Goal: Navigation & Orientation: Find specific page/section

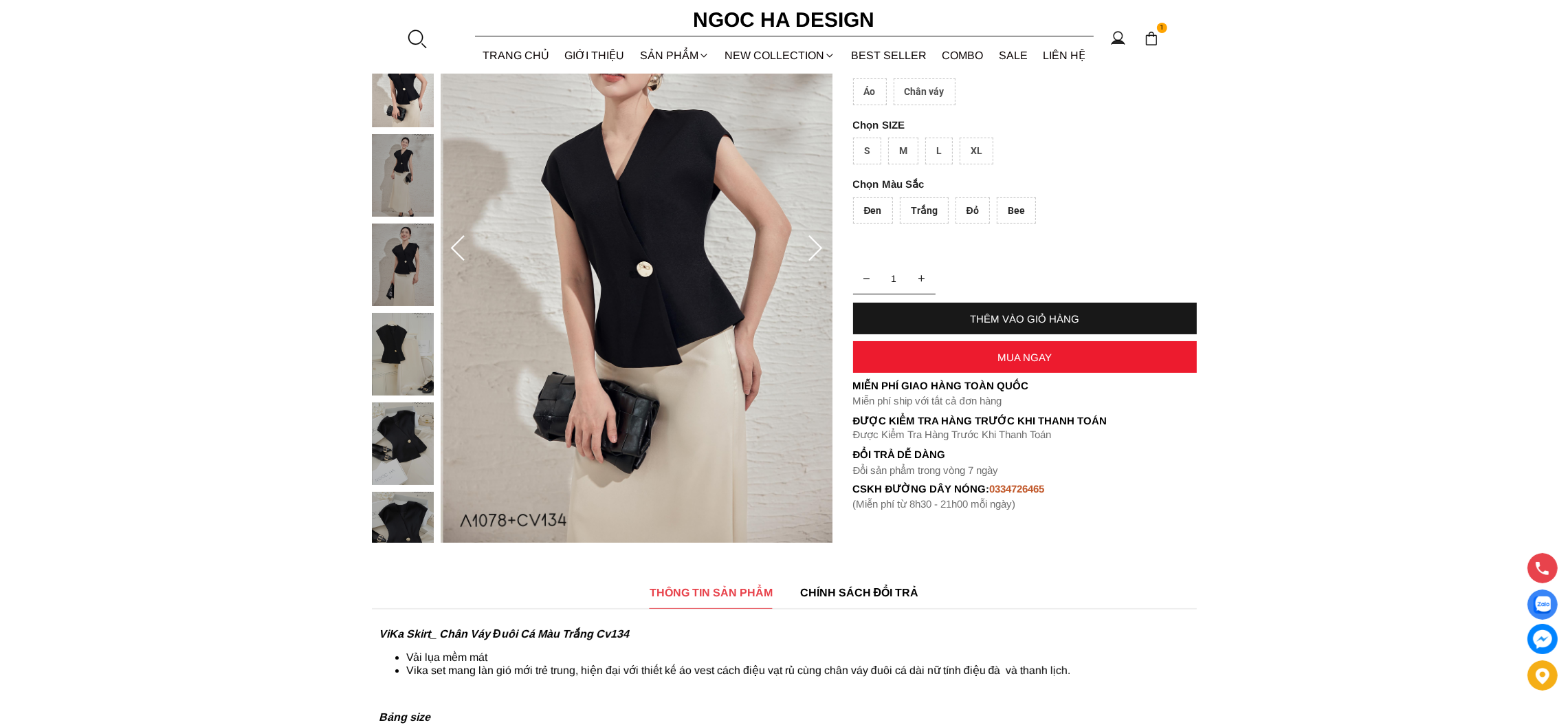
click at [784, 9] on h6 "Ngoc Ha Design" at bounding box center [784, 20] width 206 height 33
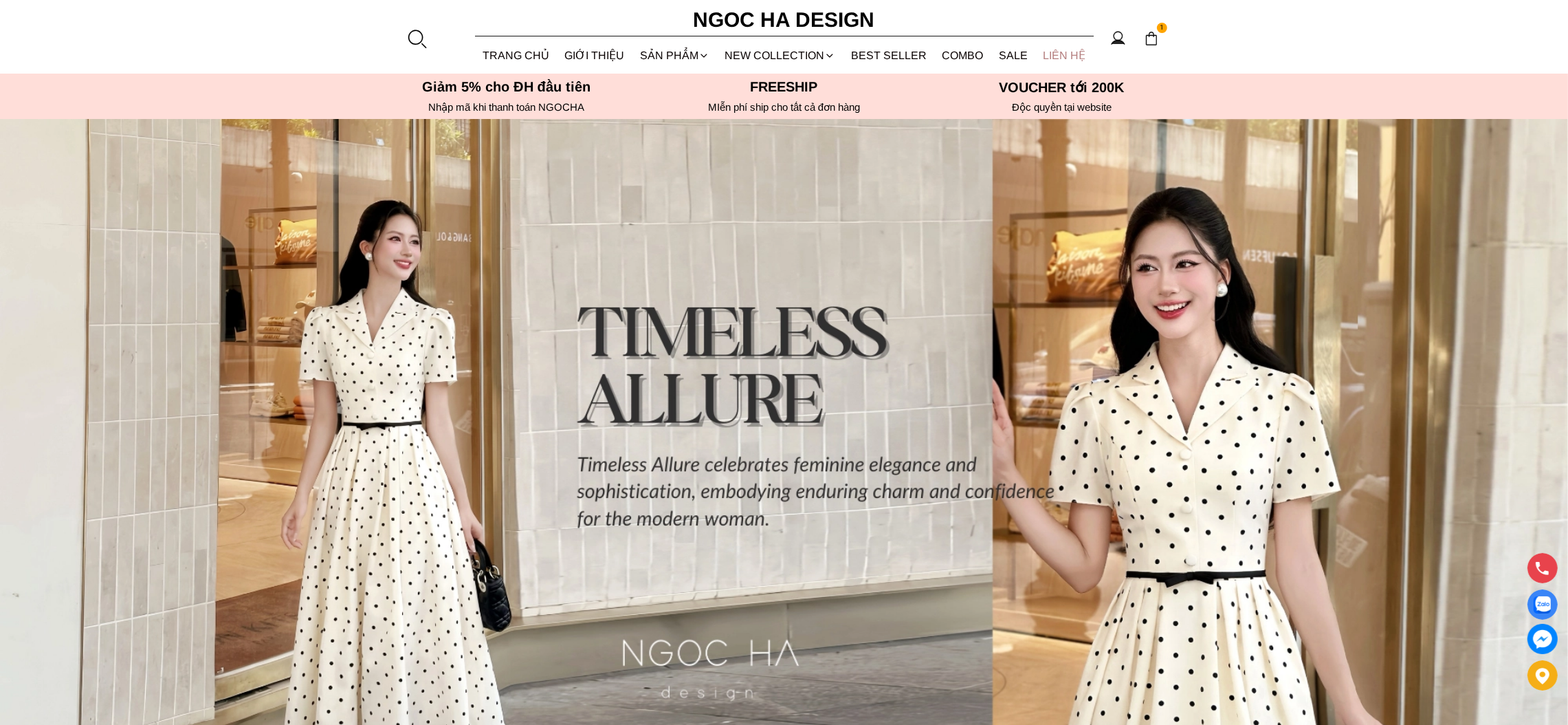
click at [1065, 38] on link "LIÊN HỆ" at bounding box center [1064, 55] width 59 height 36
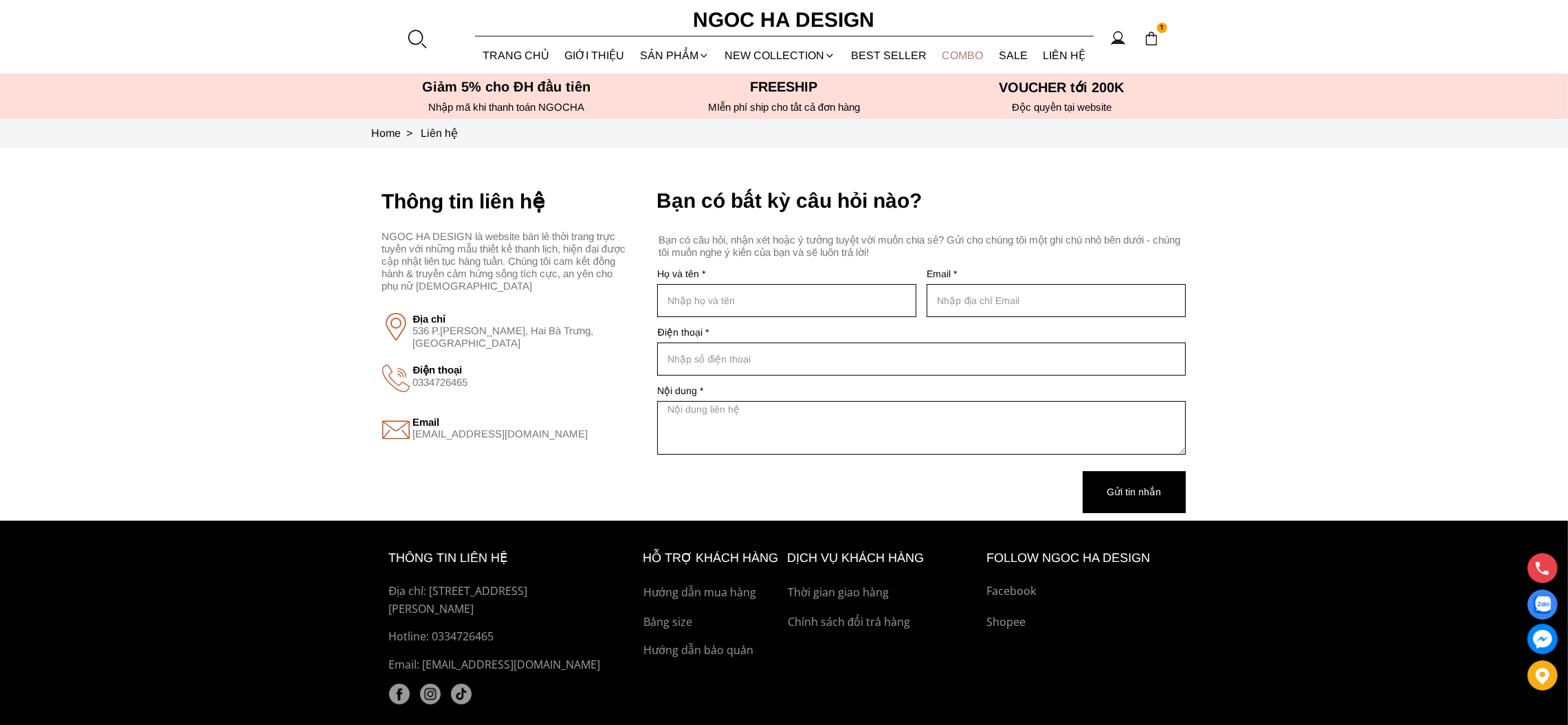
click at [942, 49] on link "Combo" at bounding box center [963, 55] width 57 height 36
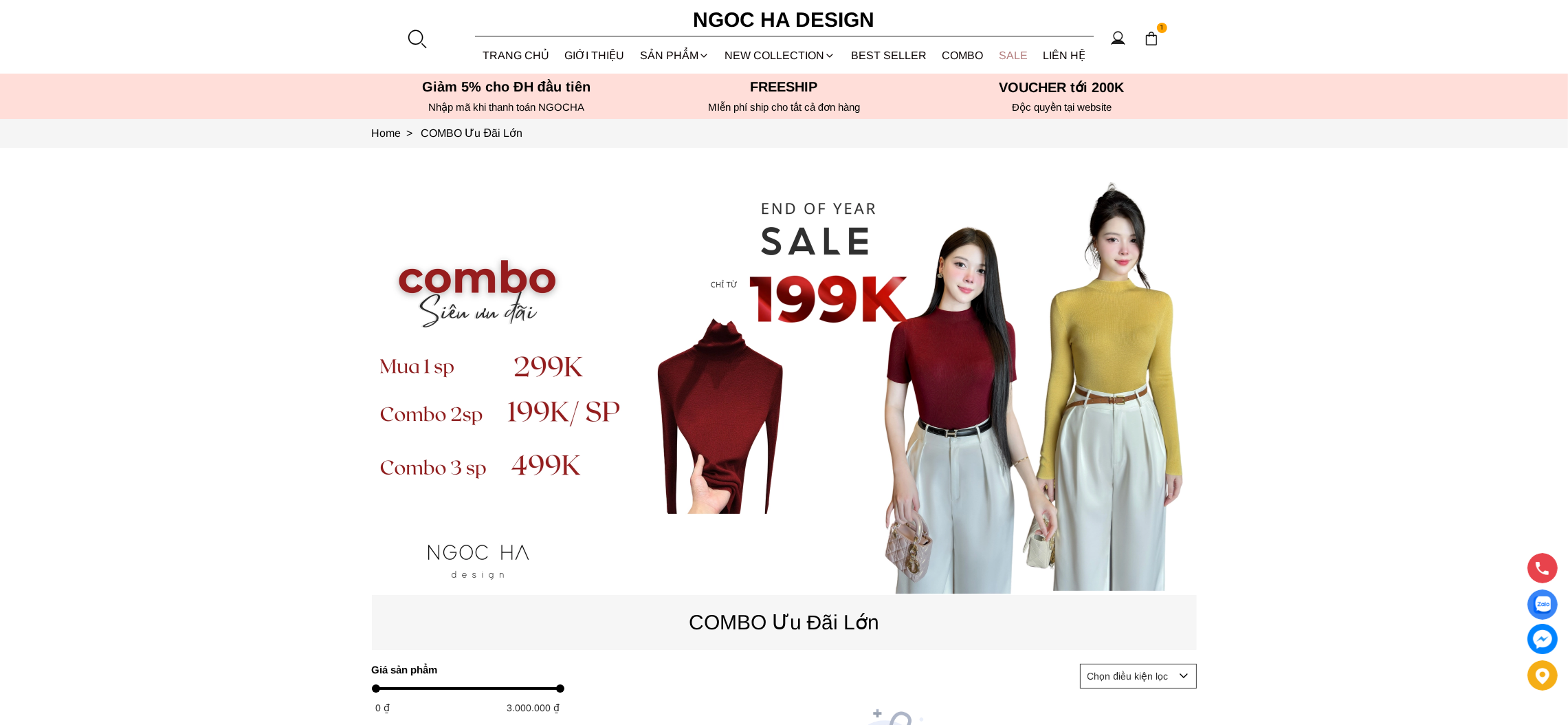
click at [1004, 53] on link "SALE" at bounding box center [1014, 55] width 45 height 36
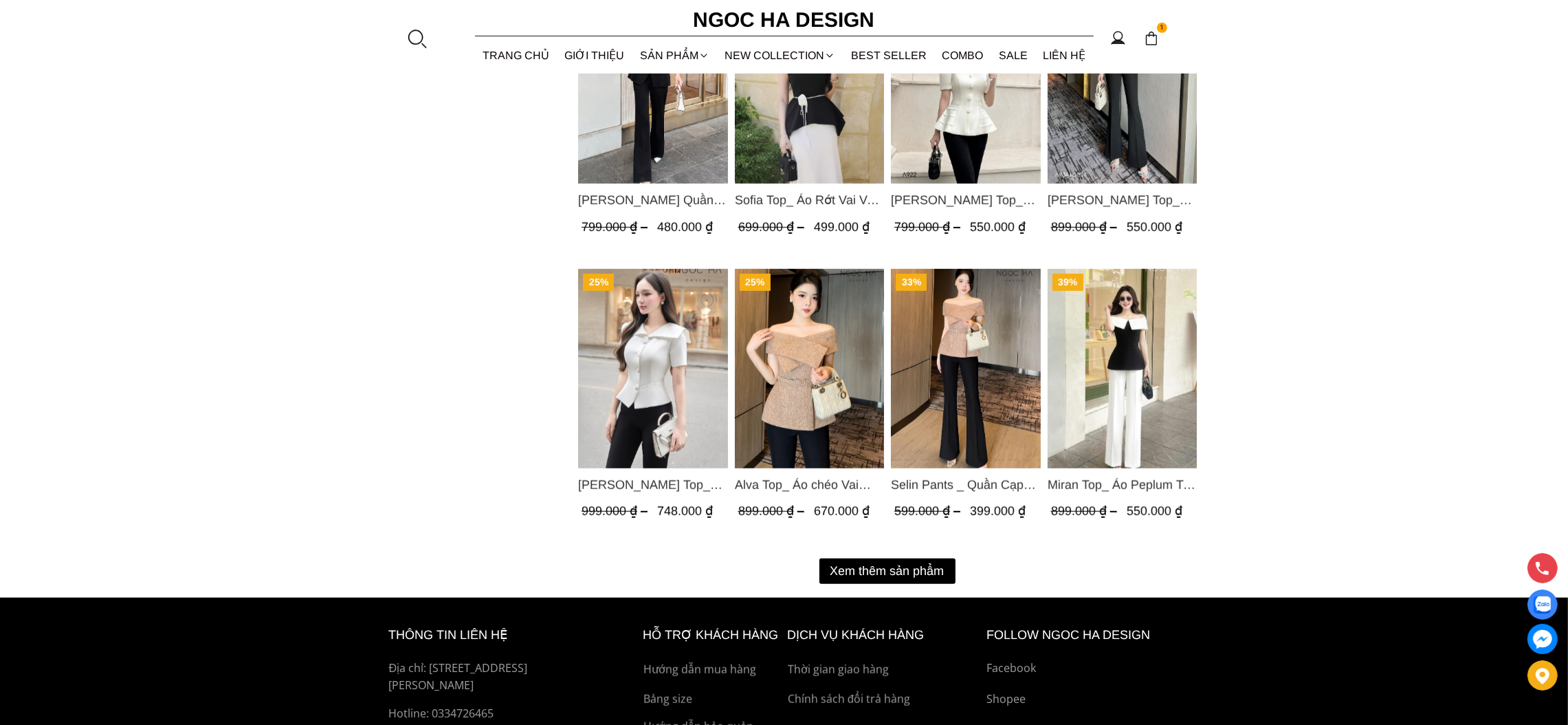
scroll to position [1735, 0]
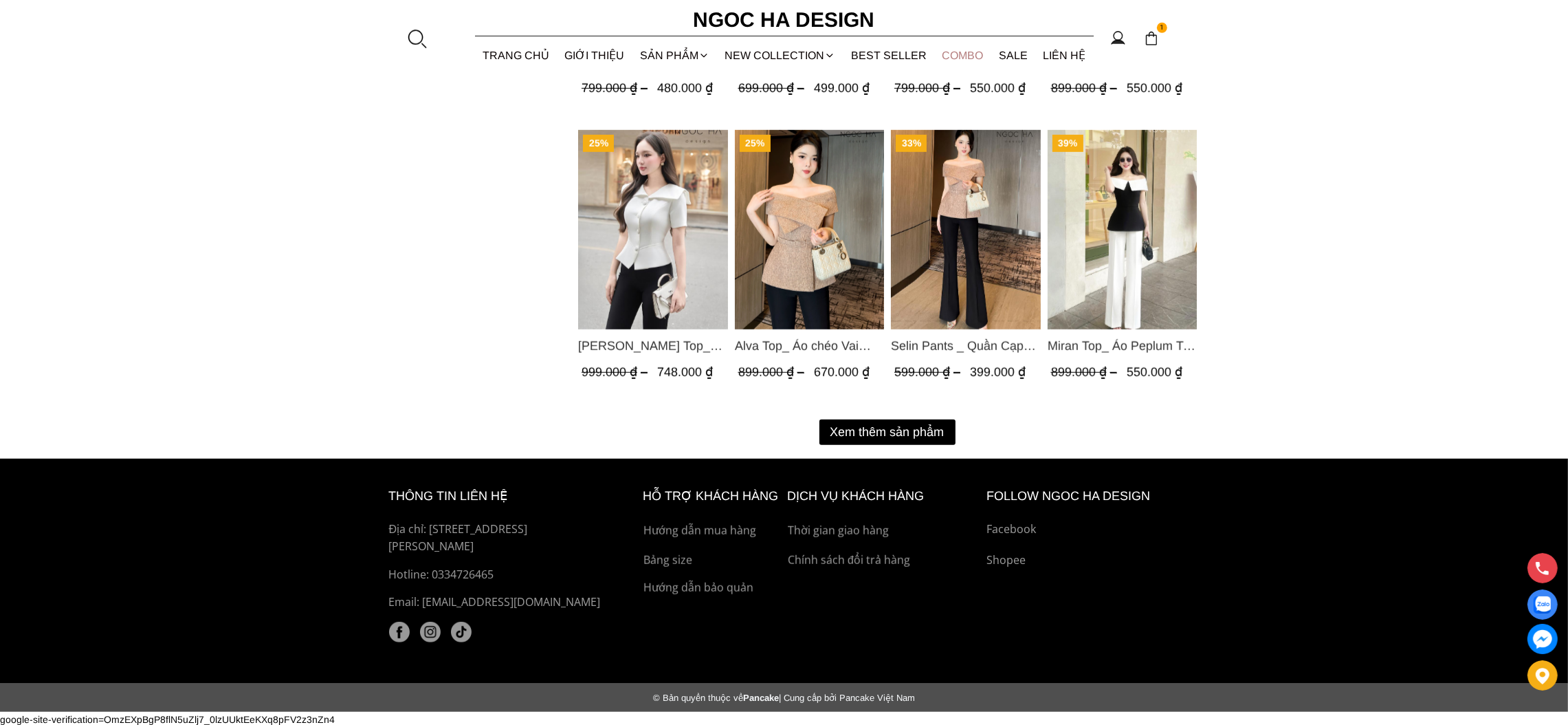
click at [955, 56] on link "Combo" at bounding box center [963, 55] width 57 height 36
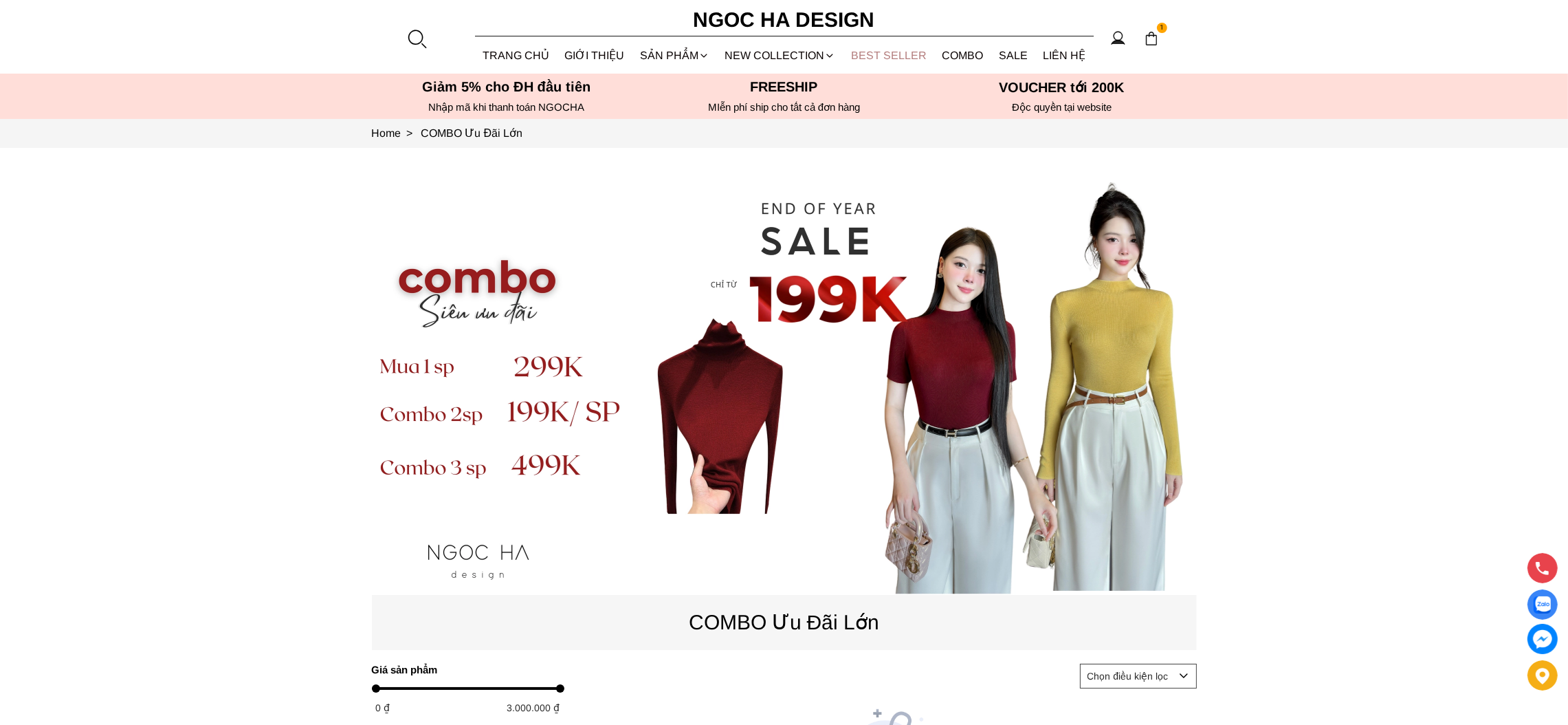
click at [906, 60] on link "BEST SELLER" at bounding box center [889, 55] width 91 height 36
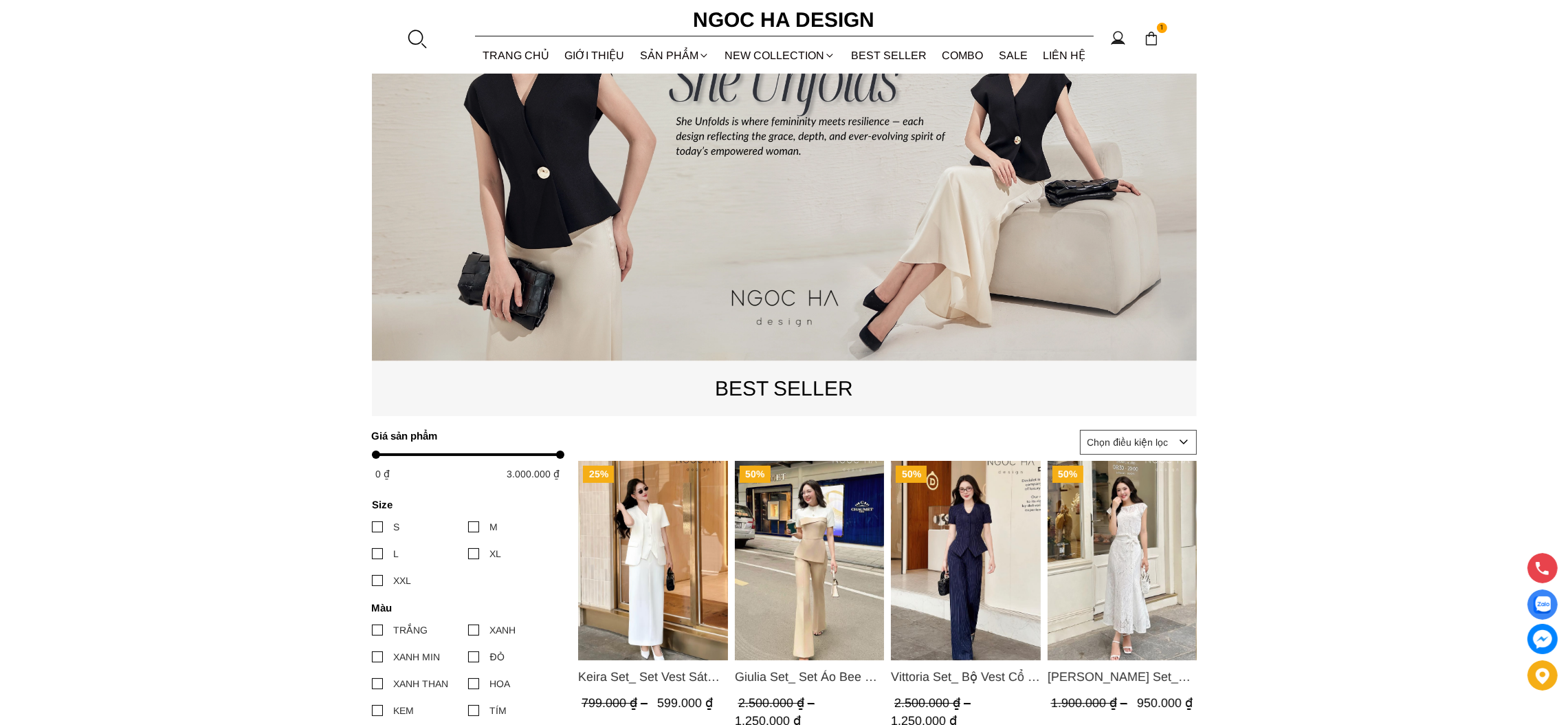
scroll to position [206, 0]
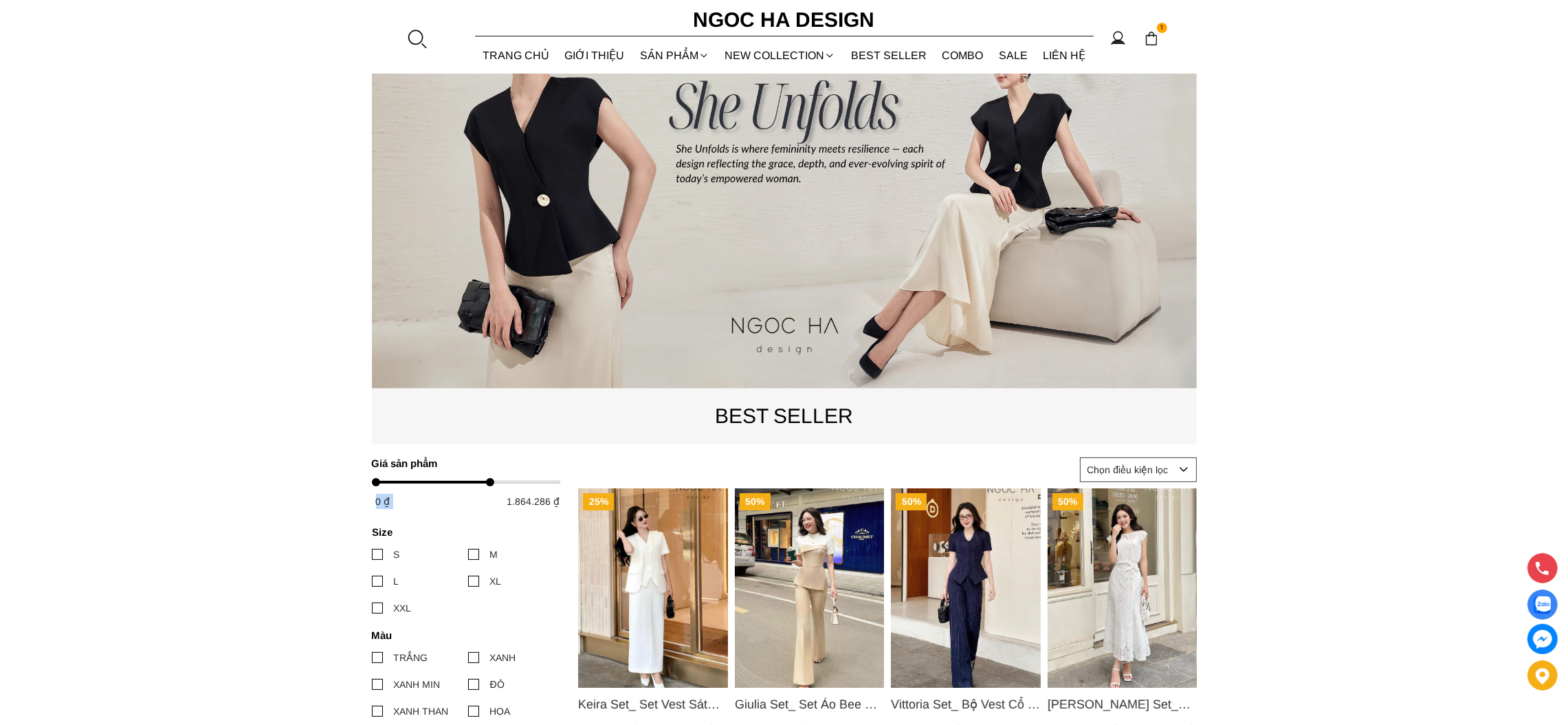
drag, startPoint x: 553, startPoint y: 481, endPoint x: 449, endPoint y: 496, distance: 105.1
click at [461, 493] on div "0 ₫ 1.864.286 ₫" at bounding box center [468, 493] width 192 height 31
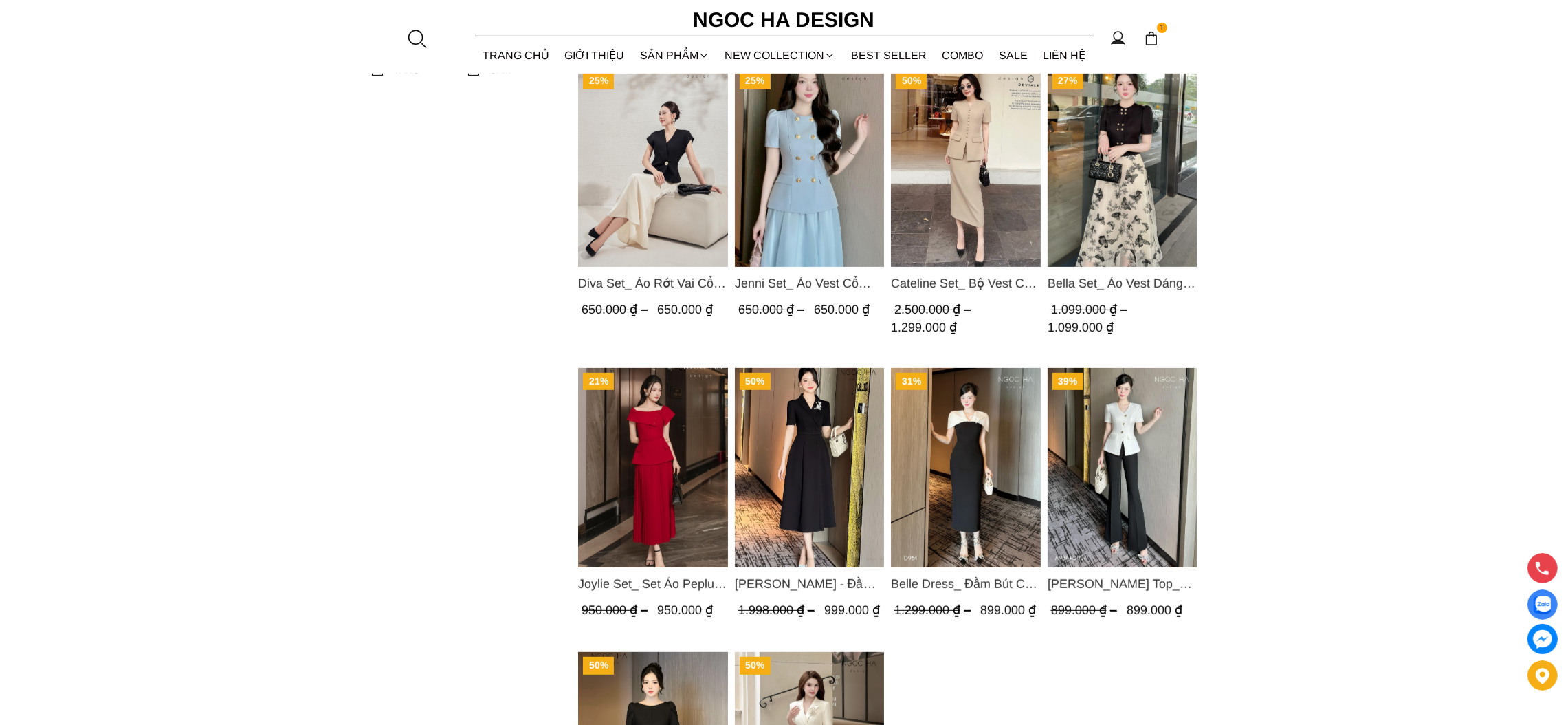
scroll to position [412, 0]
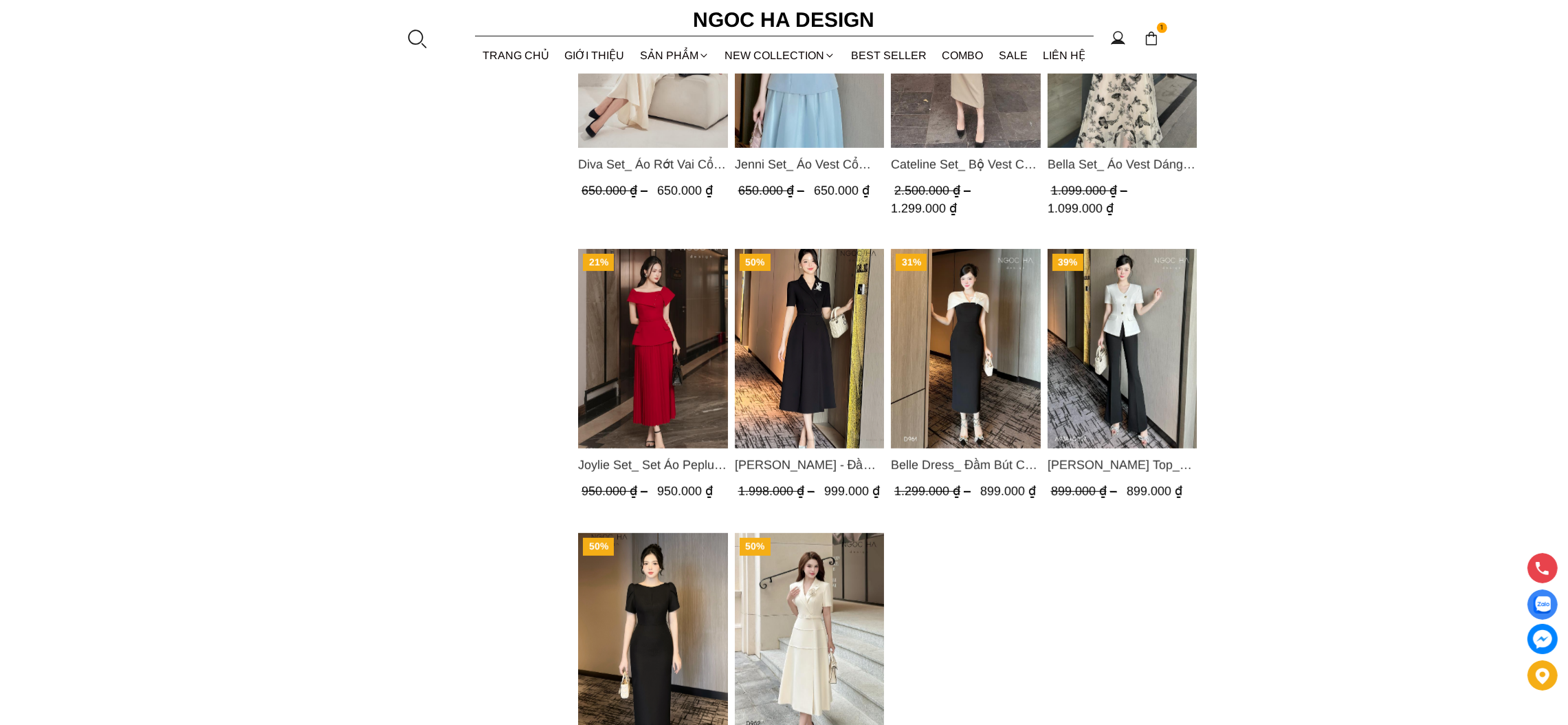
scroll to position [1441, 0]
